Goal: Transaction & Acquisition: Book appointment/travel/reservation

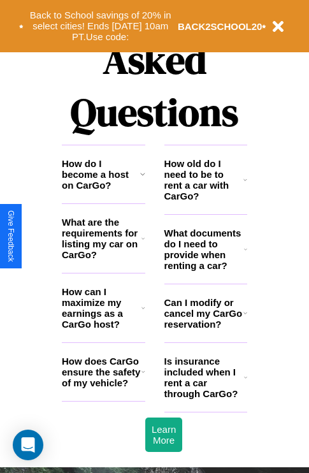
scroll to position [1546, 0]
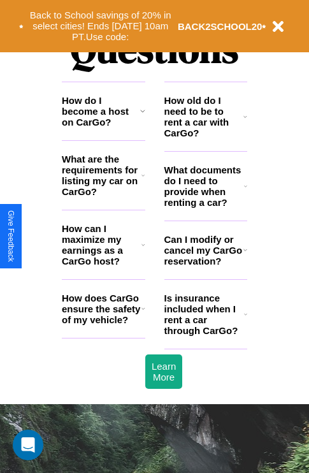
click at [246, 191] on icon at bounding box center [245, 186] width 3 height 10
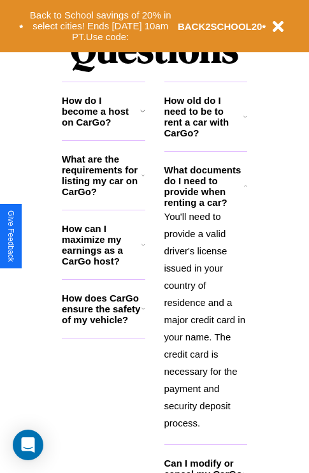
click at [142, 116] on icon at bounding box center [142, 111] width 5 height 10
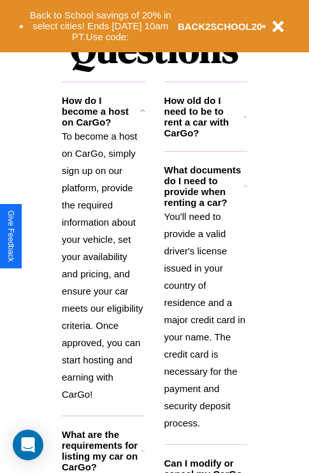
click at [246, 186] on polyline at bounding box center [246, 185] width 3 height 1
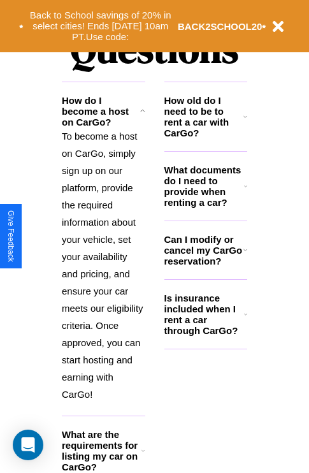
click at [143, 456] on icon at bounding box center [143, 451] width 3 height 10
click at [205, 335] on h3 "Is insurance included when I rent a car through CarGo?" at bounding box center [205, 314] width 80 height 43
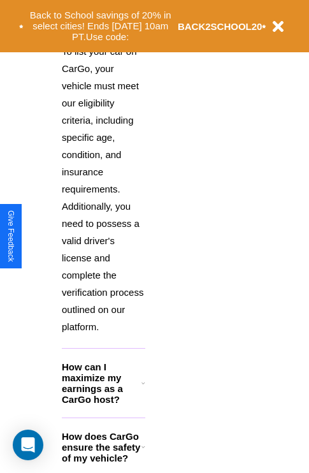
click at [143, 452] on icon at bounding box center [144, 447] width 4 height 10
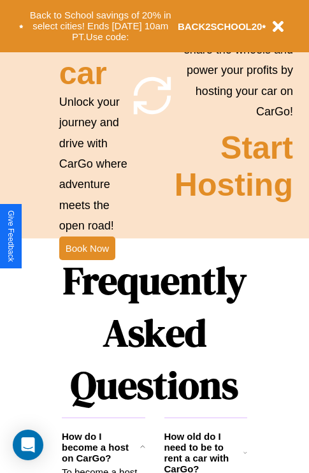
click at [142, 452] on icon at bounding box center [142, 447] width 5 height 10
click at [100, 26] on button "Back to School savings of 20% in select cities! Ends [DATE] 10am PT. Use code:" at bounding box center [101, 26] width 154 height 40
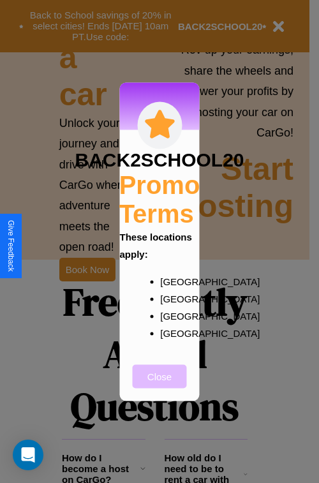
click at [159, 385] on button "Close" at bounding box center [160, 376] width 54 height 24
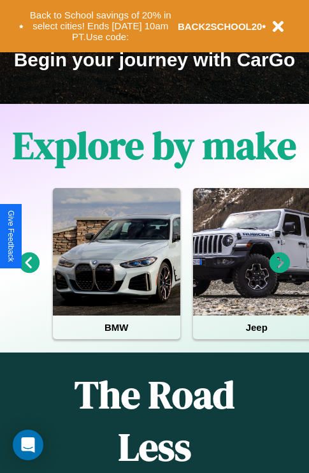
scroll to position [196, 0]
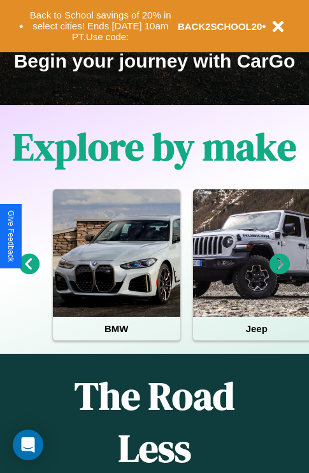
click at [29, 273] on icon at bounding box center [29, 264] width 21 height 21
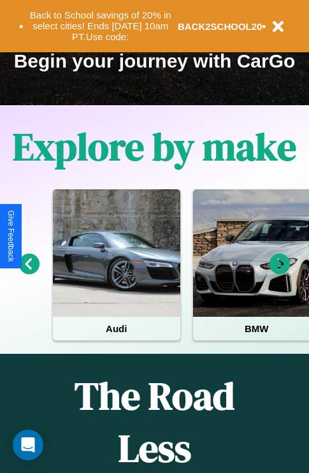
click at [29, 273] on icon at bounding box center [29, 264] width 21 height 21
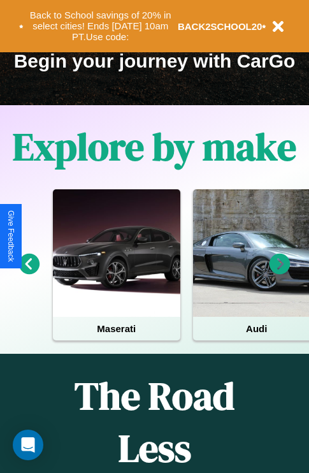
click at [280, 273] on icon at bounding box center [280, 264] width 21 height 21
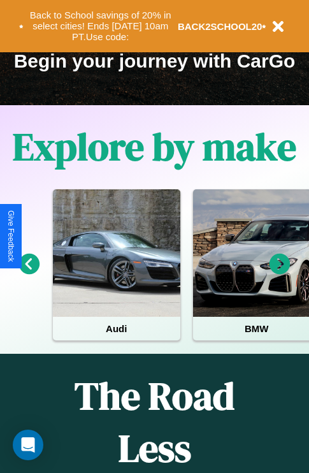
click at [280, 273] on icon at bounding box center [280, 264] width 21 height 21
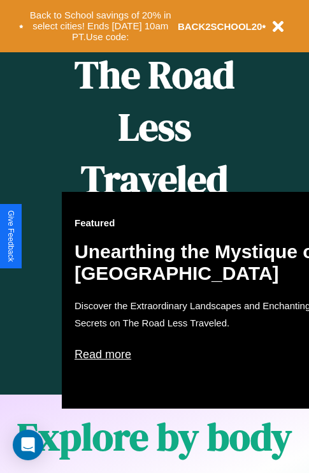
scroll to position [521, 0]
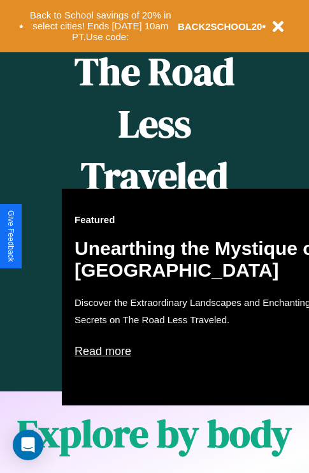
click at [154, 237] on div "Featured Unearthing the Mystique of [GEOGRAPHIC_DATA] Discover the Extraordinar…" at bounding box center [202, 297] width 281 height 217
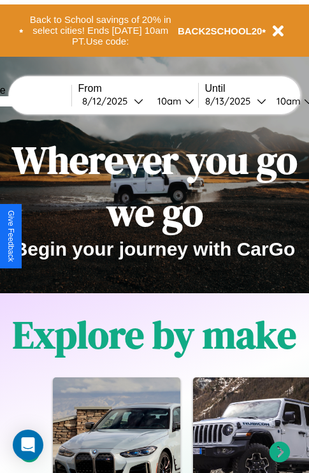
scroll to position [0, 0]
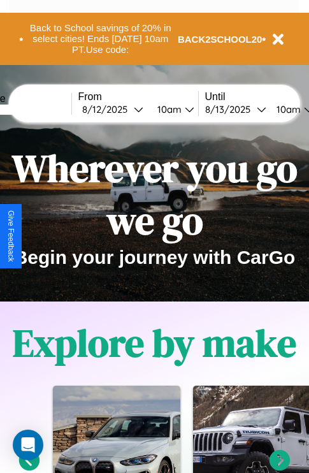
click at [43, 109] on input "text" at bounding box center [24, 110] width 96 height 10
type input "**********"
click at [128, 109] on div "[DATE]" at bounding box center [108, 109] width 52 height 12
select select "*"
select select "****"
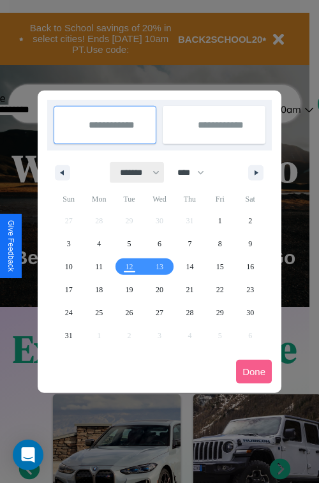
click at [134, 172] on select "******* ******** ***** ***** *** **** **** ****** ********* ******* ******** **…" at bounding box center [137, 172] width 54 height 21
select select "*"
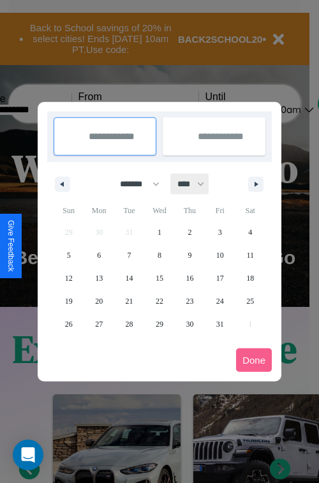
click at [196, 184] on select "**** **** **** **** **** **** **** **** **** **** **** **** **** **** **** ****…" at bounding box center [190, 184] width 38 height 21
select select "****"
click at [99, 323] on span "26" at bounding box center [99, 324] width 8 height 23
type input "**********"
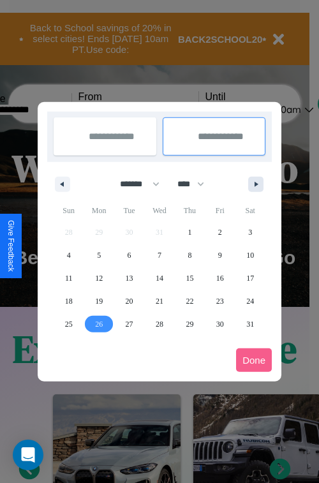
click at [256, 184] on icon "button" at bounding box center [258, 184] width 6 height 5
select select "*"
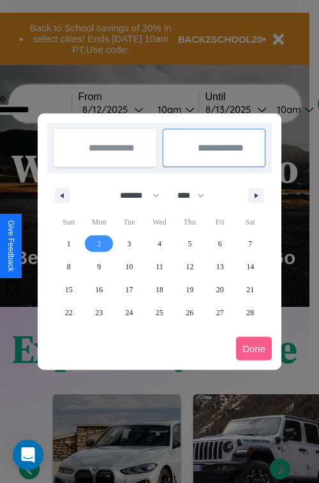
click at [99, 243] on span "2" at bounding box center [99, 243] width 4 height 23
type input "**********"
select select "*"
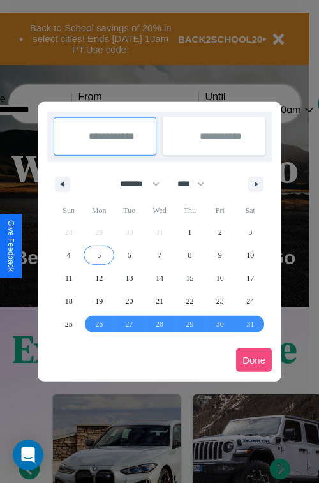
click at [254, 360] on button "Done" at bounding box center [254, 360] width 36 height 24
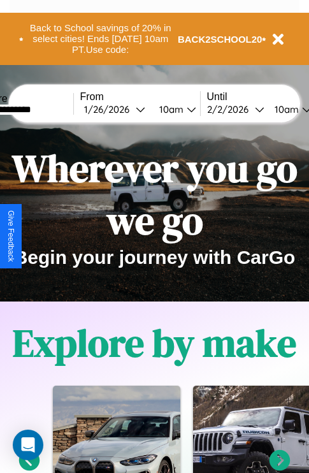
scroll to position [0, 45]
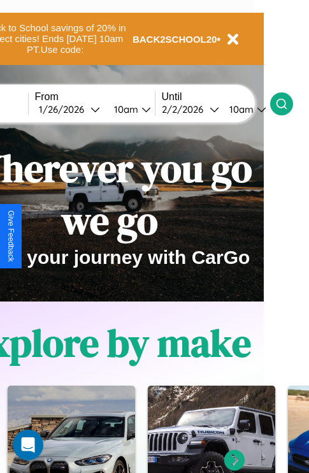
click at [288, 103] on icon at bounding box center [282, 104] width 13 height 13
